Goal: Task Accomplishment & Management: Manage account settings

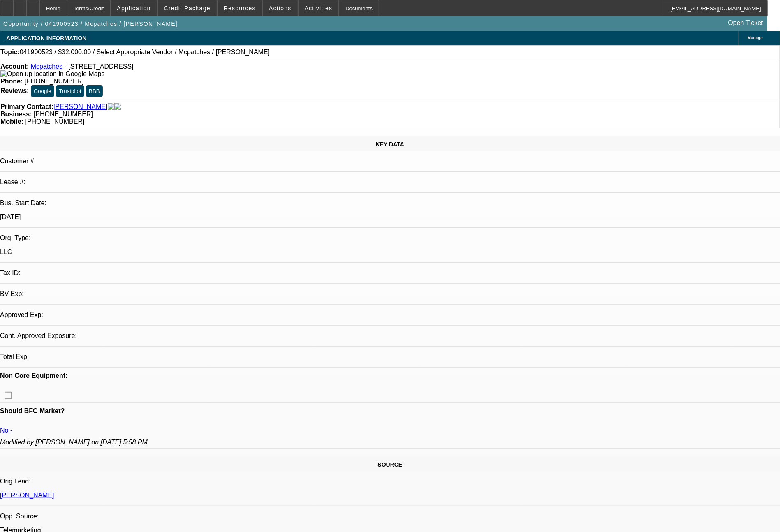
select select "0"
select select "2"
select select "0.1"
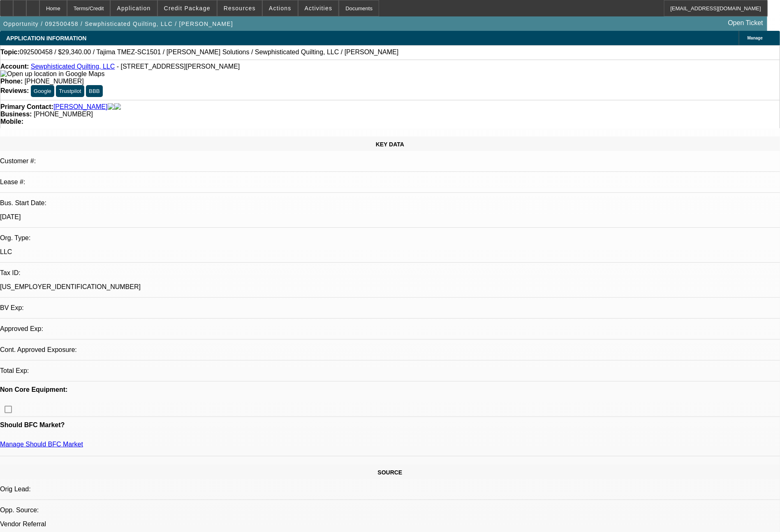
select select "0"
select select "2"
select select "0.1"
select select "4"
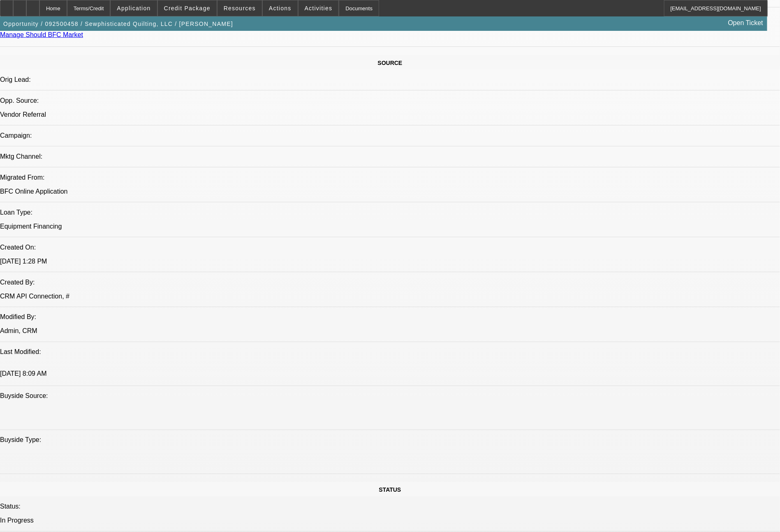
scroll to position [932, 0]
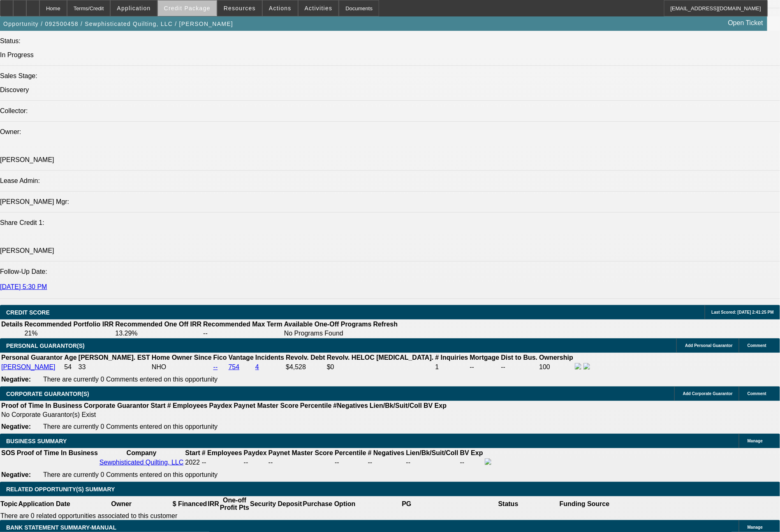
click at [210, 11] on span "Credit Package" at bounding box center [187, 8] width 46 height 7
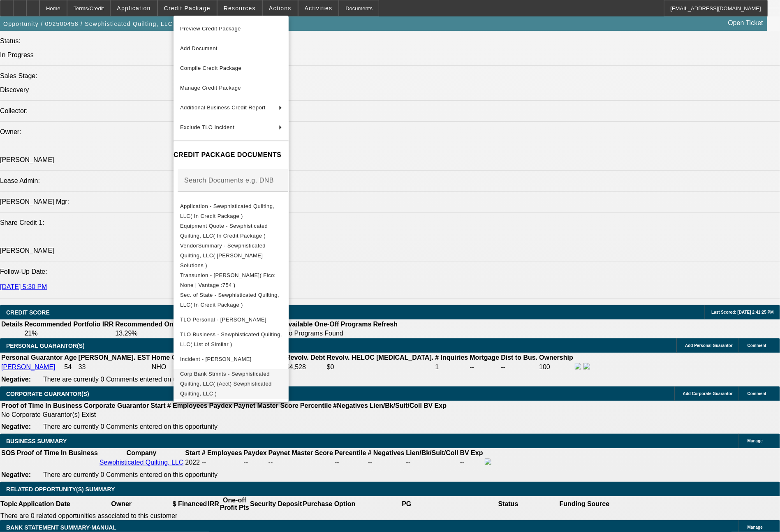
click at [272, 371] on span "Corp Bank Stmnts - Sewphisticated Quilting, LLC( (Acct) Sewphisticated Quilting…" at bounding box center [226, 384] width 92 height 26
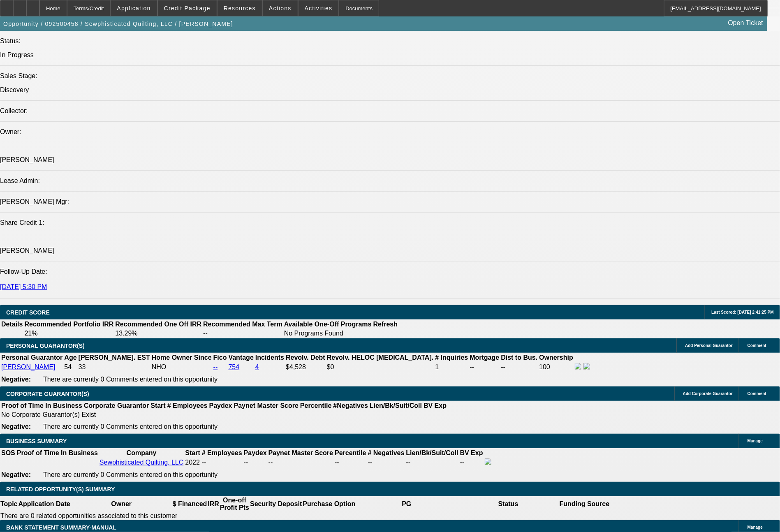
click at [7, 5] on icon at bounding box center [7, 5] width 0 height 0
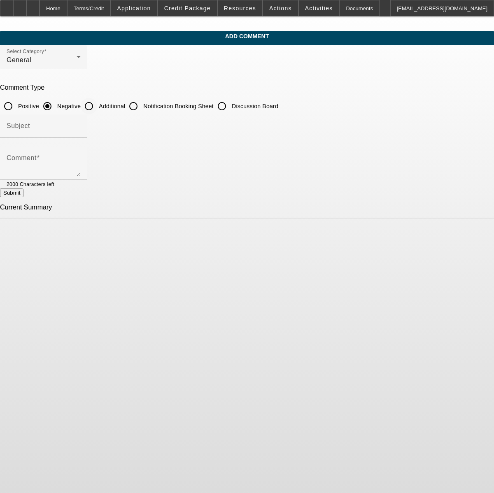
click at [97, 108] on input "Additional" at bounding box center [89, 106] width 16 height 16
radio input "true"
click at [81, 169] on textarea "Comment" at bounding box center [44, 166] width 74 height 20
type textarea "3.5 years in business making / selling quilts, and has a long arm quilting mach…"
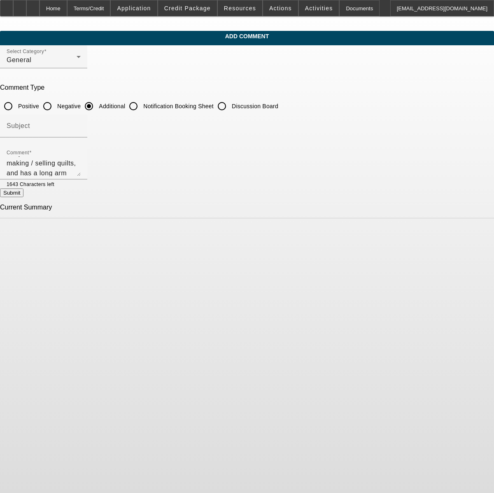
click at [23, 197] on button "Submit" at bounding box center [11, 192] width 23 height 9
radio input "true"
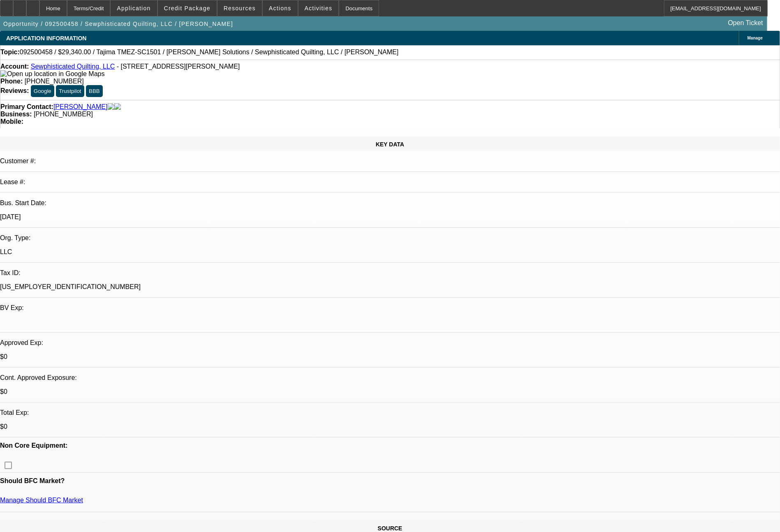
select select "0"
select select "2"
select select "0.1"
select select "4"
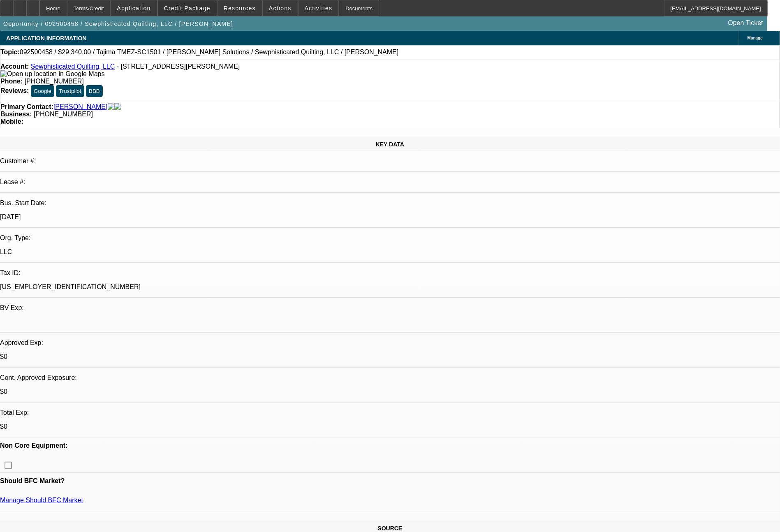
click at [208, 7] on span "Credit Package" at bounding box center [187, 8] width 46 height 7
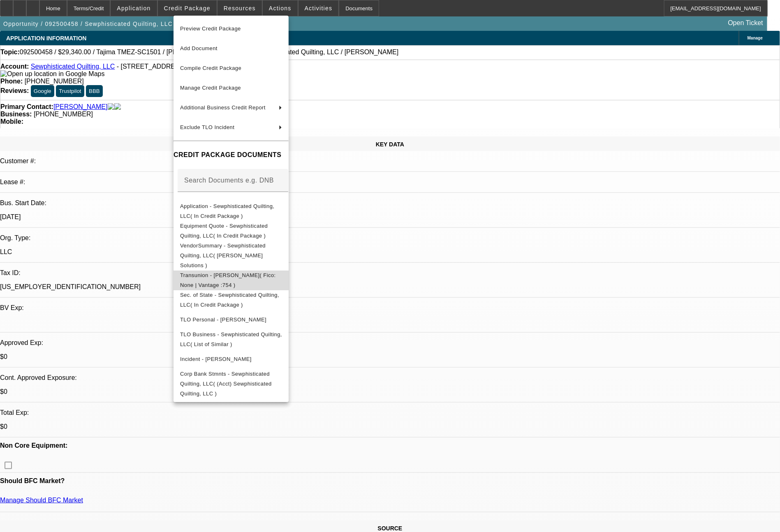
click at [260, 272] on span "Transunion - [PERSON_NAME]( Fico: None | Vantage :754 )" at bounding box center [228, 280] width 96 height 16
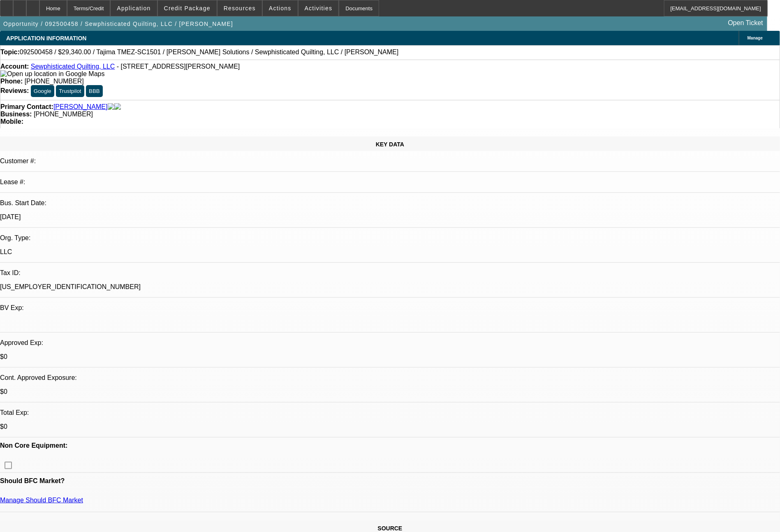
select select "0"
select select "2"
select select "0.1"
select select "4"
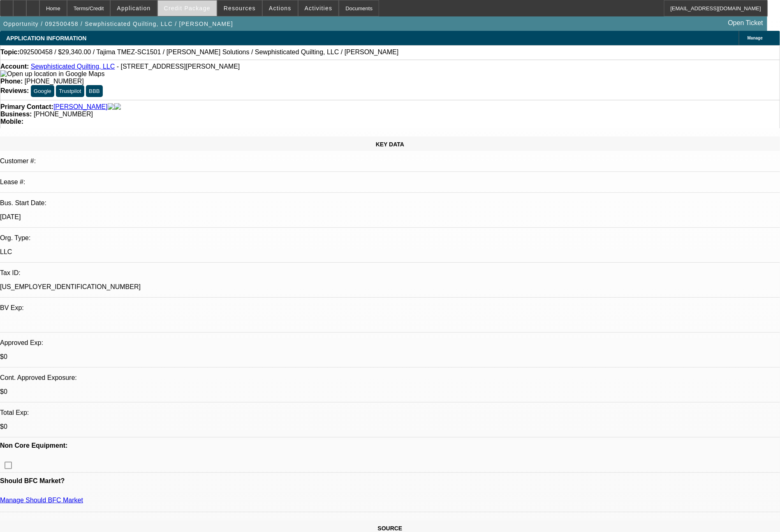
click at [198, 10] on span "Credit Package" at bounding box center [187, 8] width 46 height 7
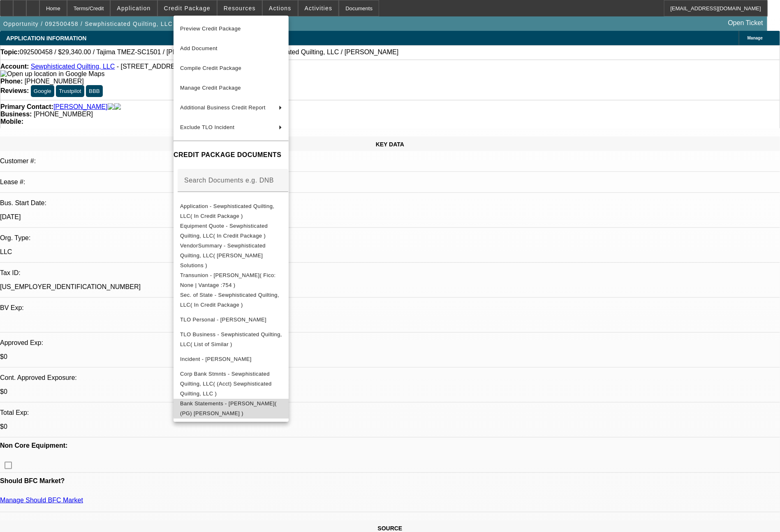
click at [277, 401] on span "Bank Statements - [PERSON_NAME]( (PG) [PERSON_NAME] )" at bounding box center [228, 409] width 97 height 16
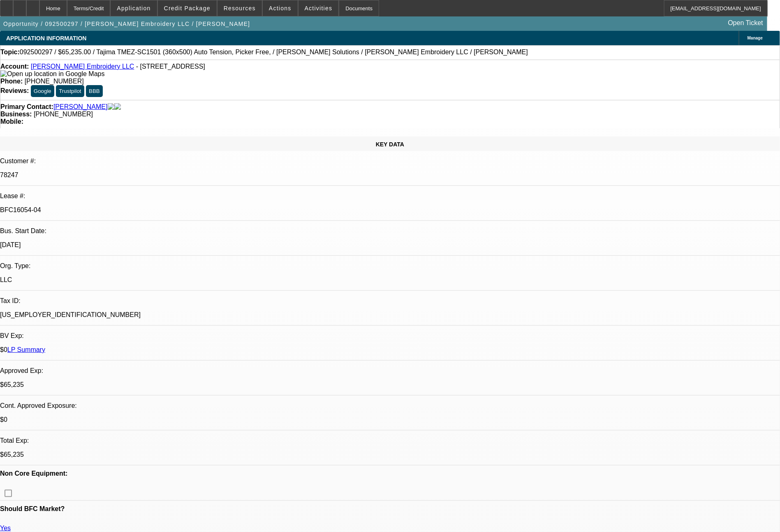
select select "0"
select select "2"
select select "0"
select select "6"
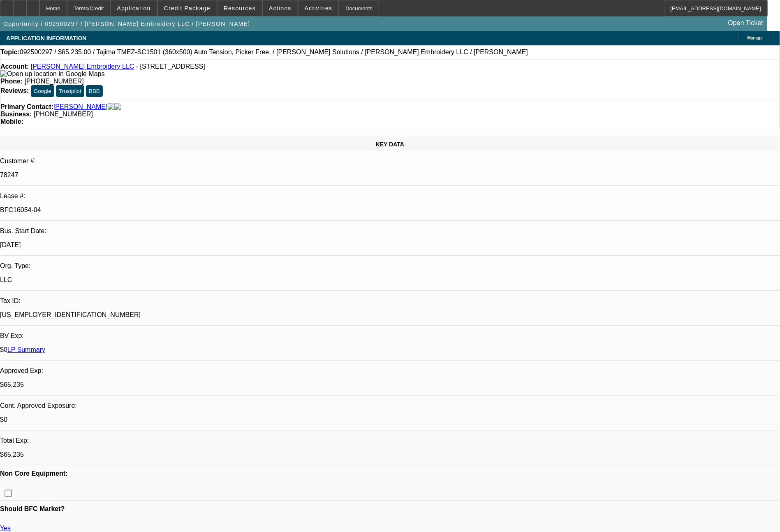
select select "0"
select select "2"
select select "0"
select select "6"
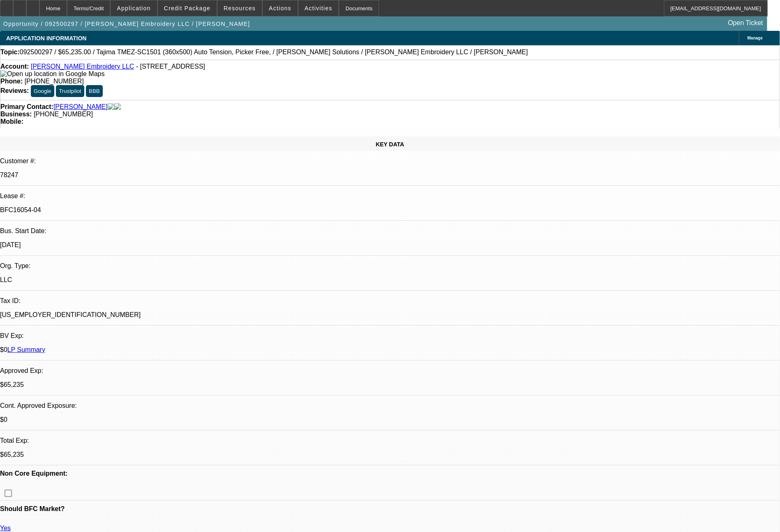
select select "0"
select select "2"
select select "0"
select select "6"
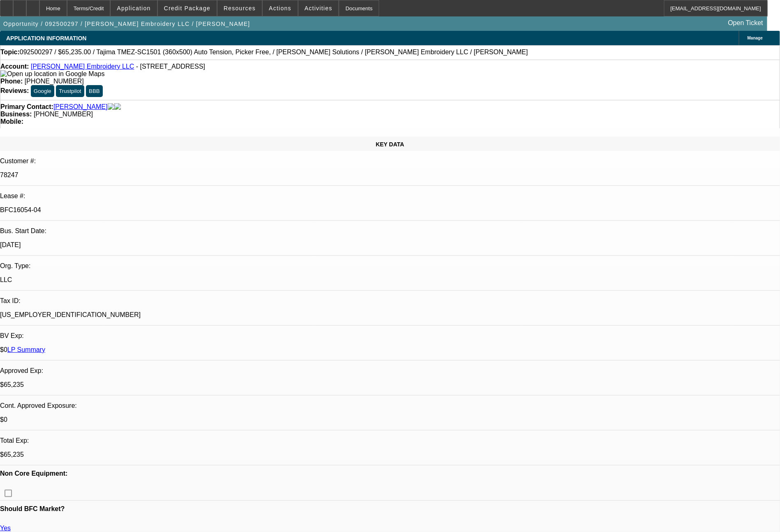
select select "0"
select select "2"
select select "0"
select select "6"
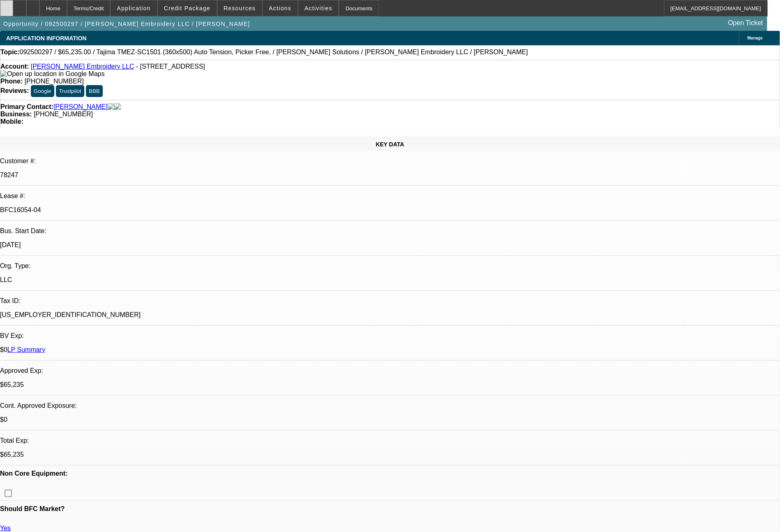
click at [7, 5] on icon at bounding box center [7, 5] width 0 height 0
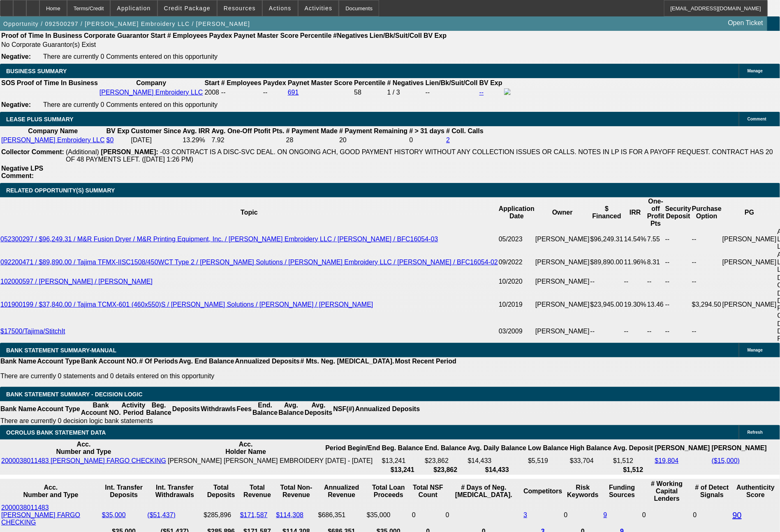
scroll to position [1351, 0]
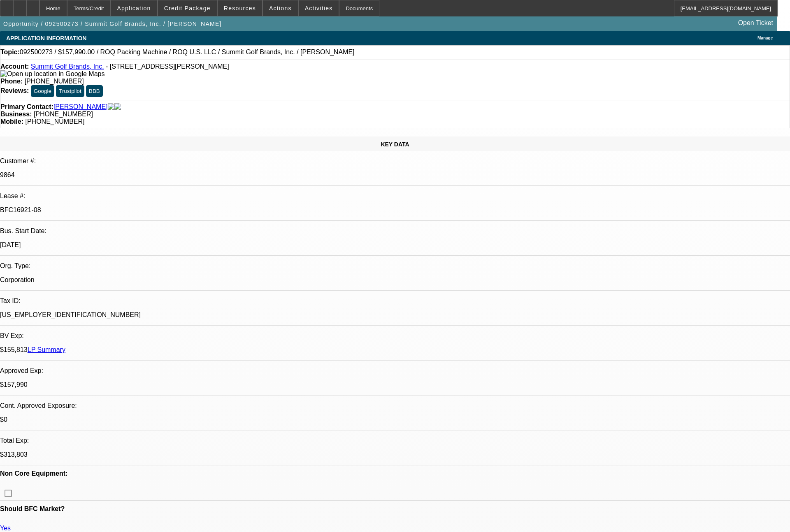
select select "0"
select select "2"
select select "0.1"
select select "4"
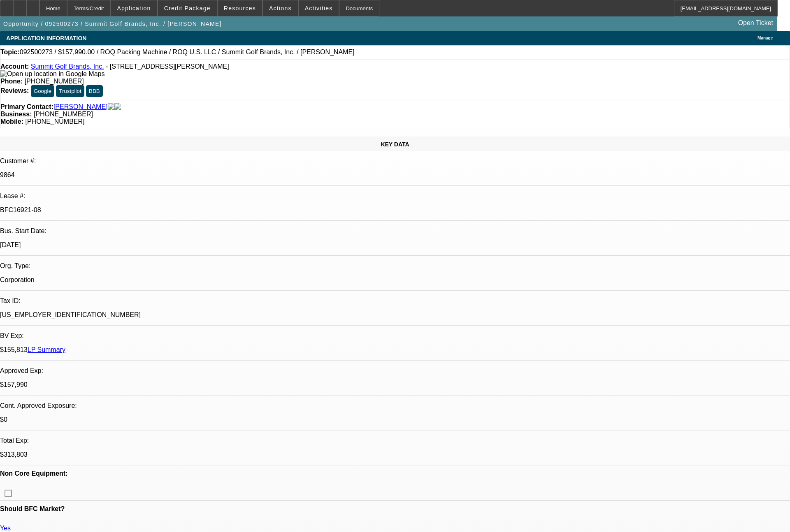
select select "0"
select select "2"
select select "0.1"
select select "4"
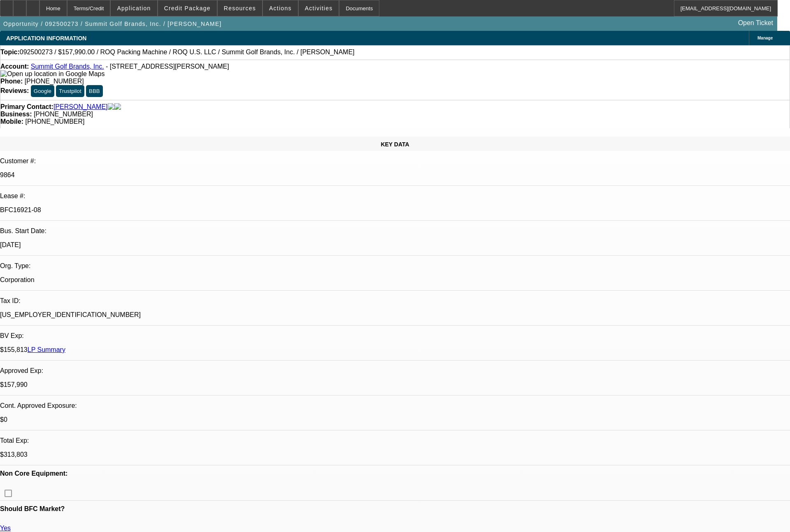
select select "0"
select select "0.1"
select select "4"
select select "0"
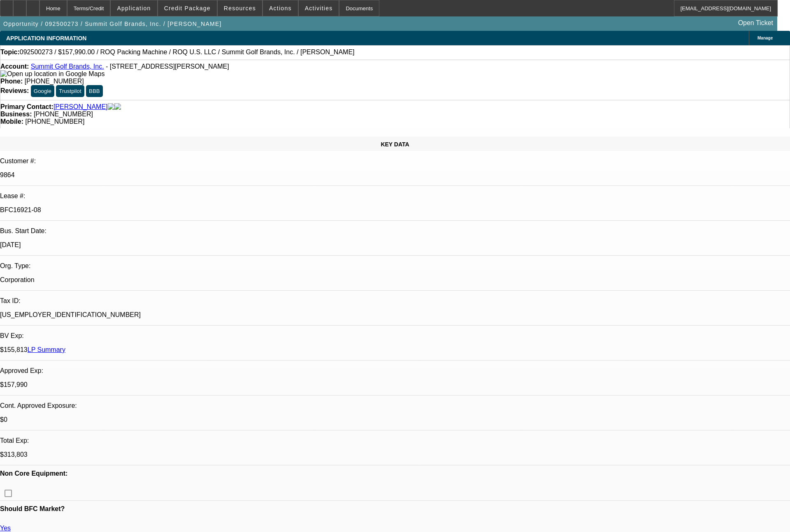
select select "2"
select select "0.1"
select select "4"
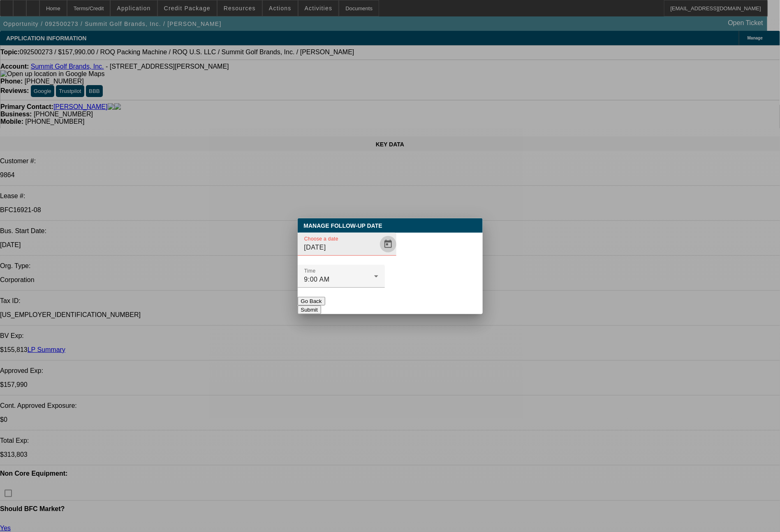
click at [378, 254] on span "Open calendar" at bounding box center [388, 244] width 20 height 20
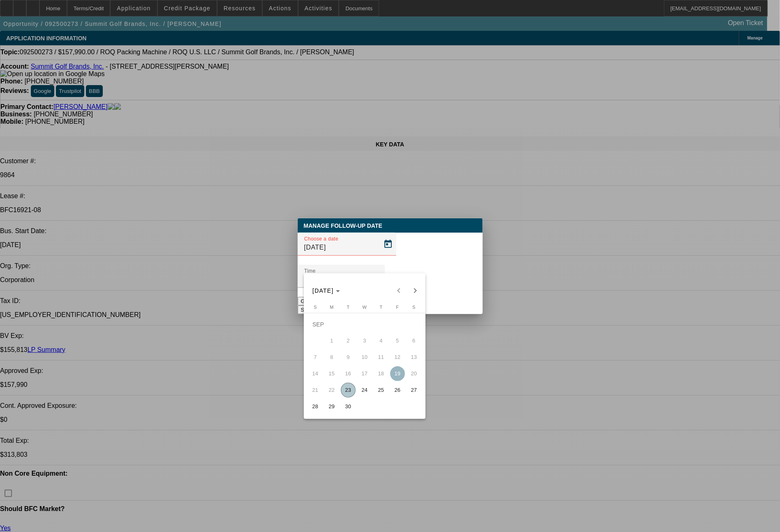
click at [347, 391] on span "23" at bounding box center [348, 390] width 15 height 15
type input "9/23/2025"
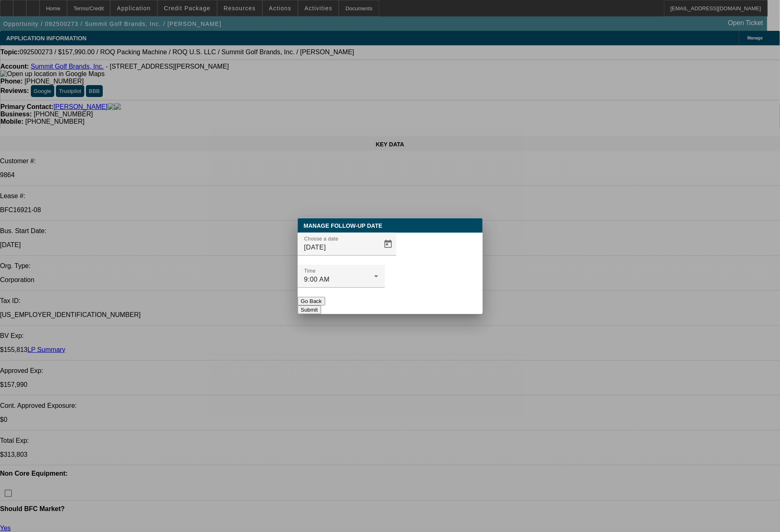
click at [321, 306] on button "Submit" at bounding box center [309, 310] width 23 height 9
